Goal: Task Accomplishment & Management: Manage account settings

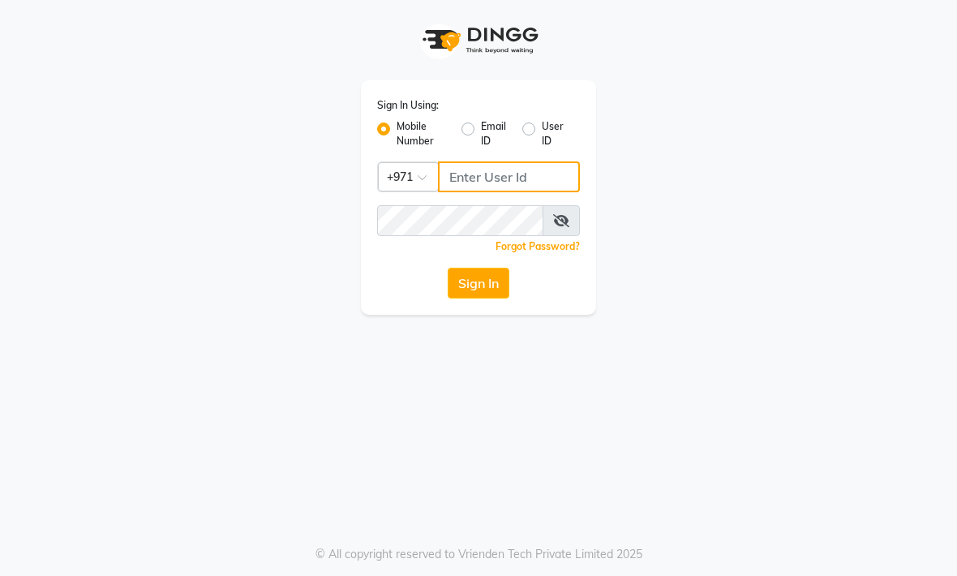
click at [477, 182] on input "Username" at bounding box center [509, 176] width 142 height 31
type input "502164851"
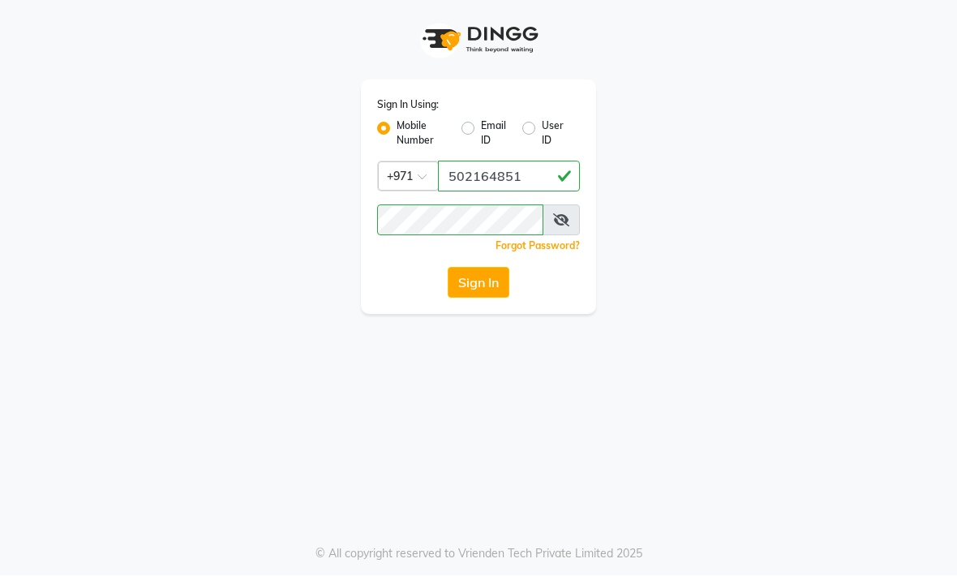
click at [483, 294] on button "Sign In" at bounding box center [479, 283] width 62 height 31
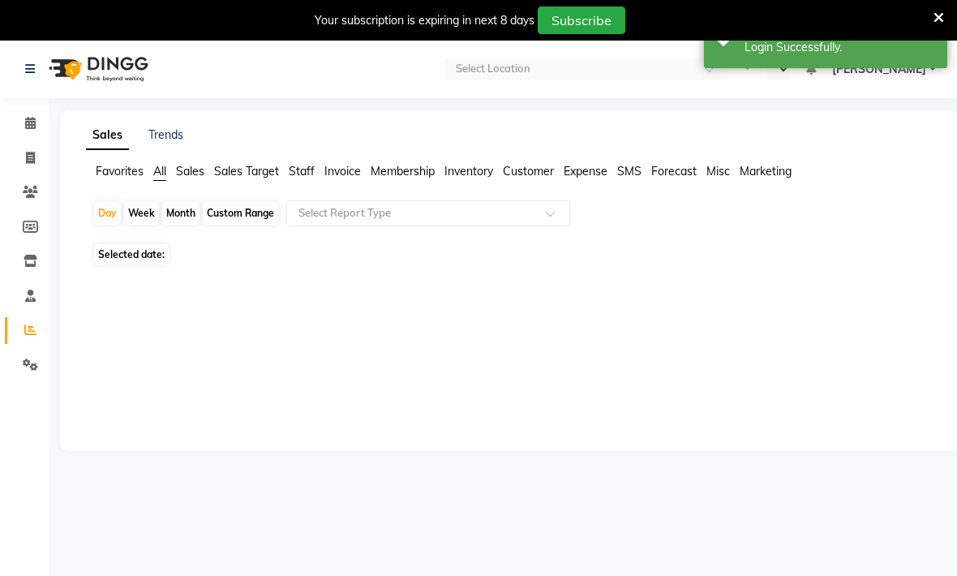
select select "en"
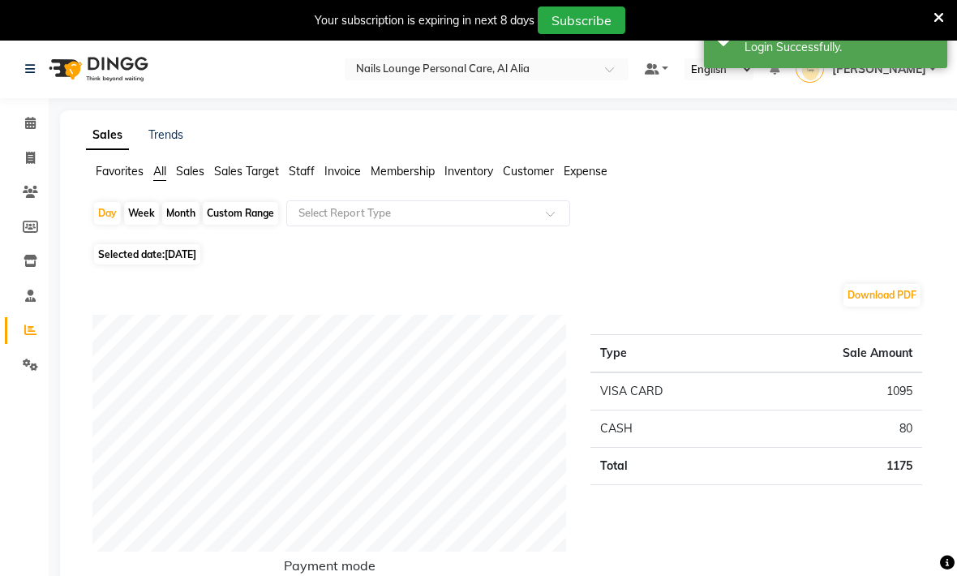
click at [175, 218] on div "Month" at bounding box center [180, 213] width 37 height 23
select select "9"
select select "2025"
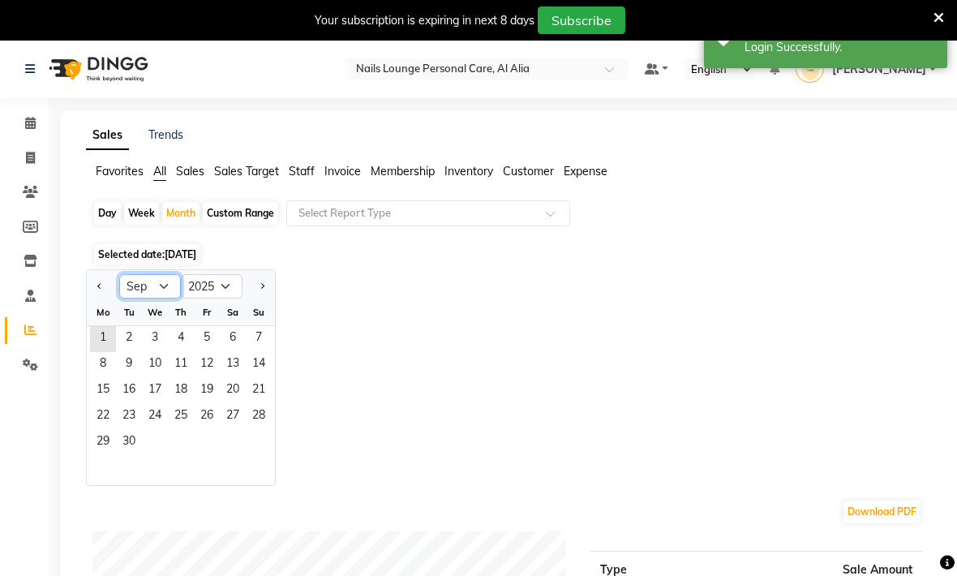
click at [165, 292] on select "Jan Feb Mar Apr May Jun [DATE] Aug Sep Oct Nov Dec" at bounding box center [150, 286] width 62 height 24
select select "8"
click at [202, 339] on span "1" at bounding box center [207, 339] width 26 height 26
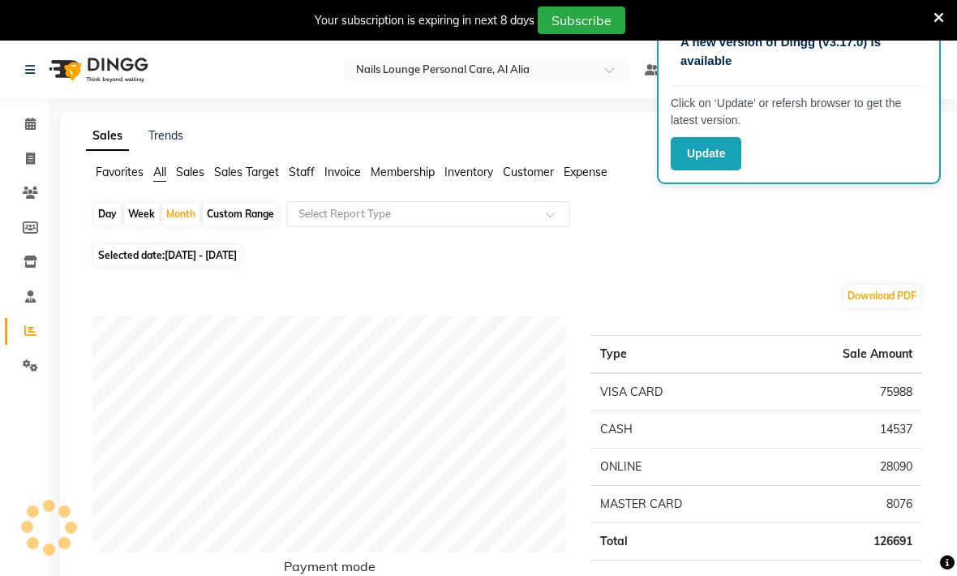
scroll to position [54, 0]
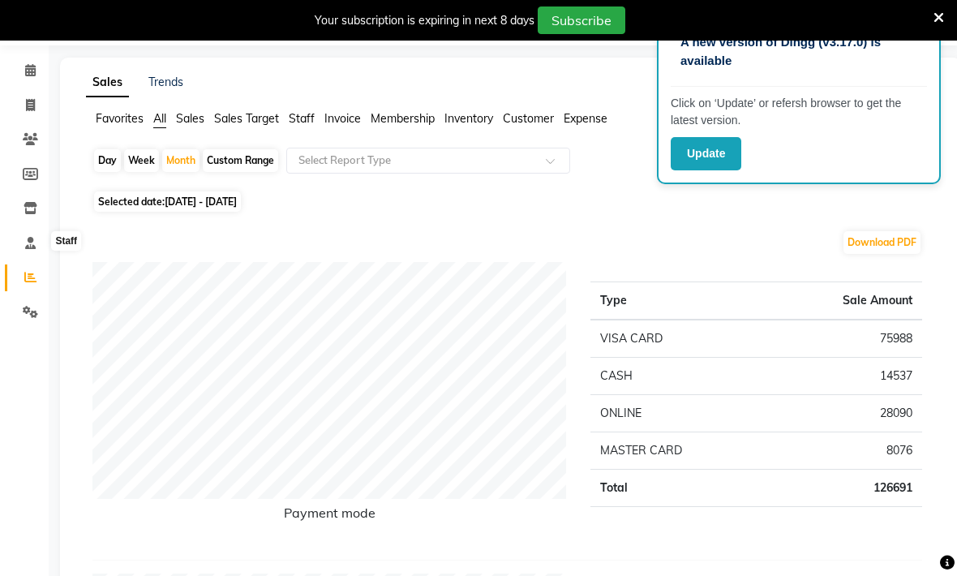
click at [35, 245] on icon at bounding box center [30, 243] width 11 height 12
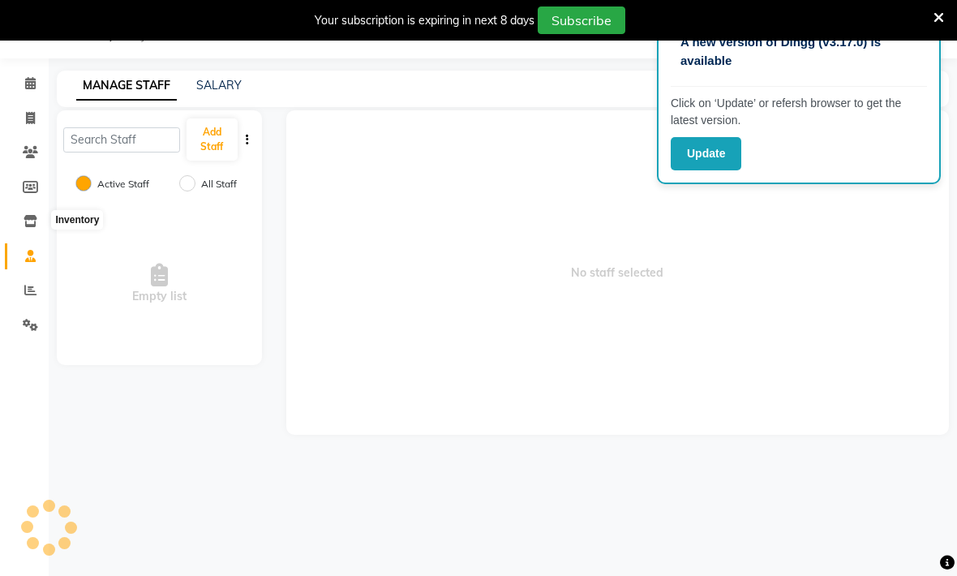
scroll to position [41, 0]
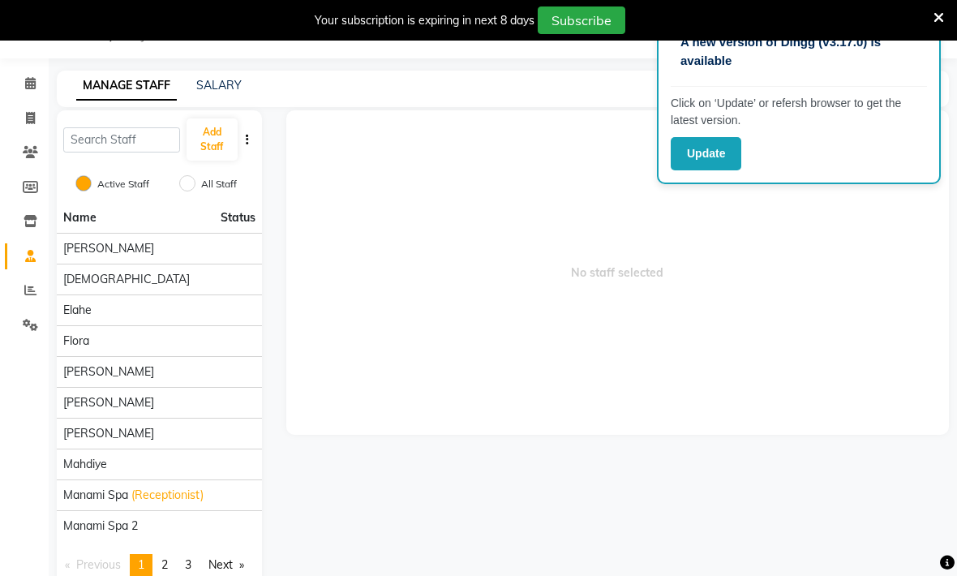
click at [71, 405] on span "[PERSON_NAME]" at bounding box center [108, 402] width 91 height 17
